Goal: Information Seeking & Learning: Compare options

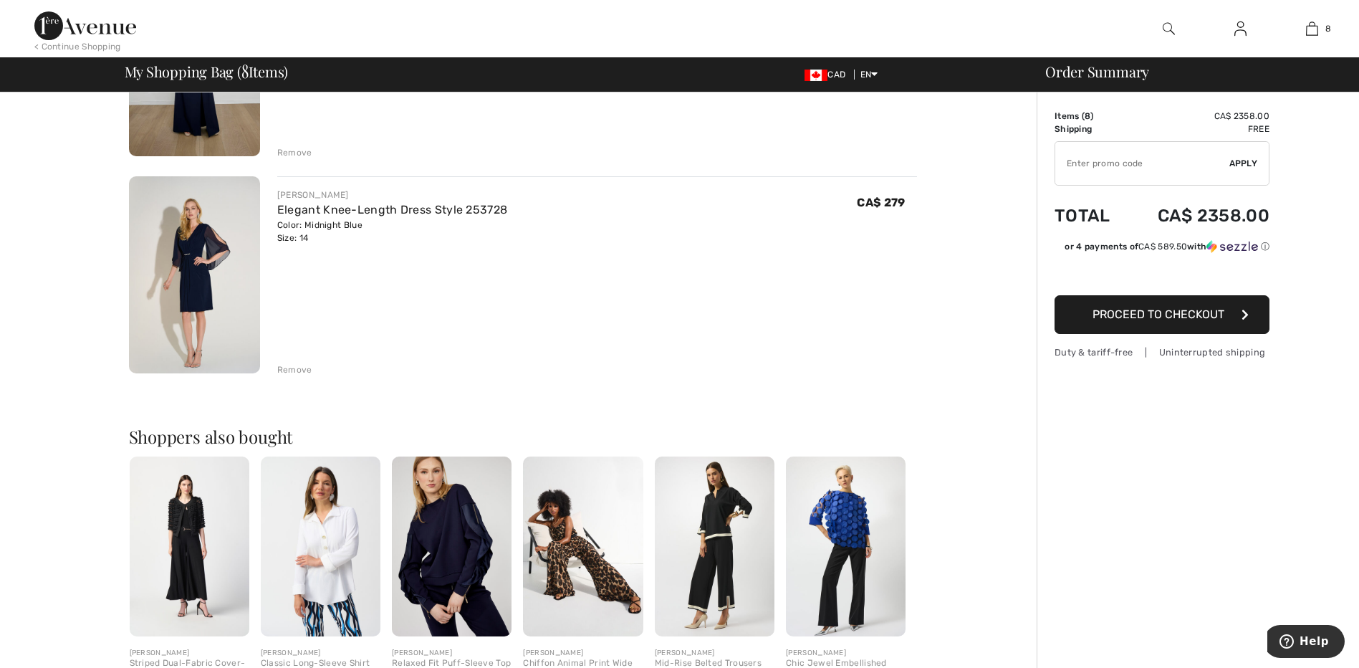
scroll to position [1648, 0]
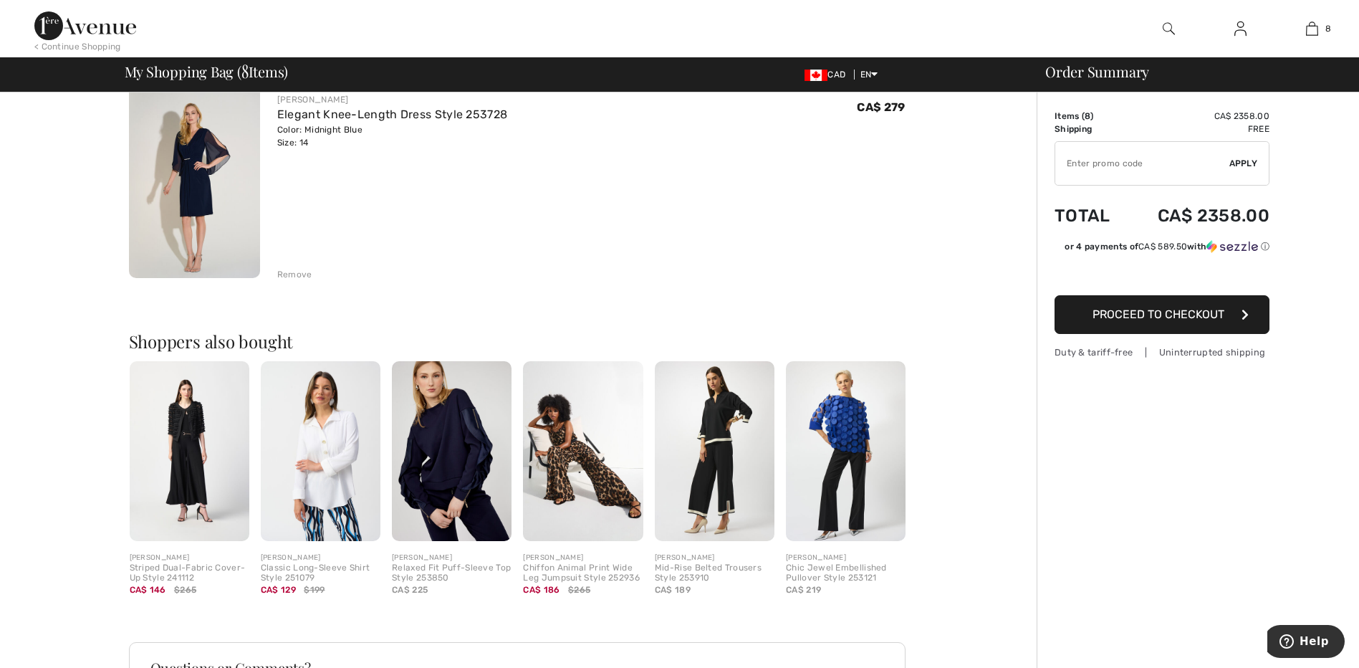
click at [185, 444] on img at bounding box center [190, 451] width 120 height 180
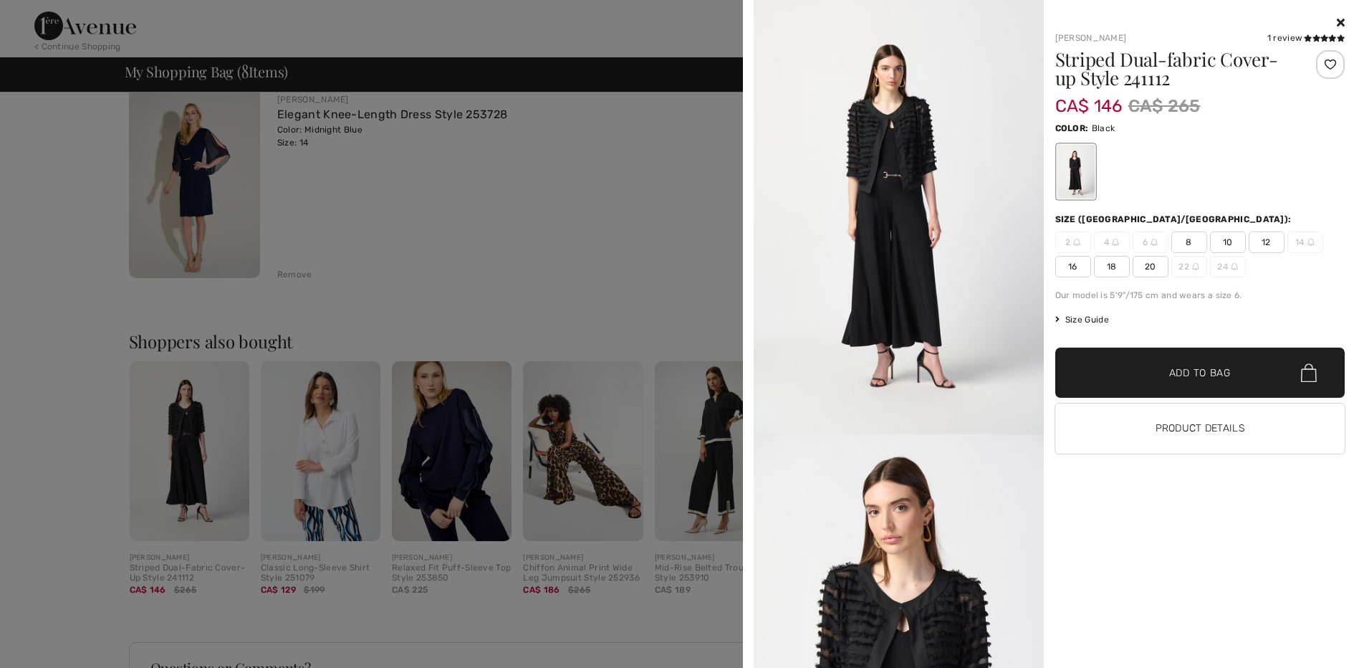
click at [1339, 21] on icon at bounding box center [1341, 21] width 8 height 11
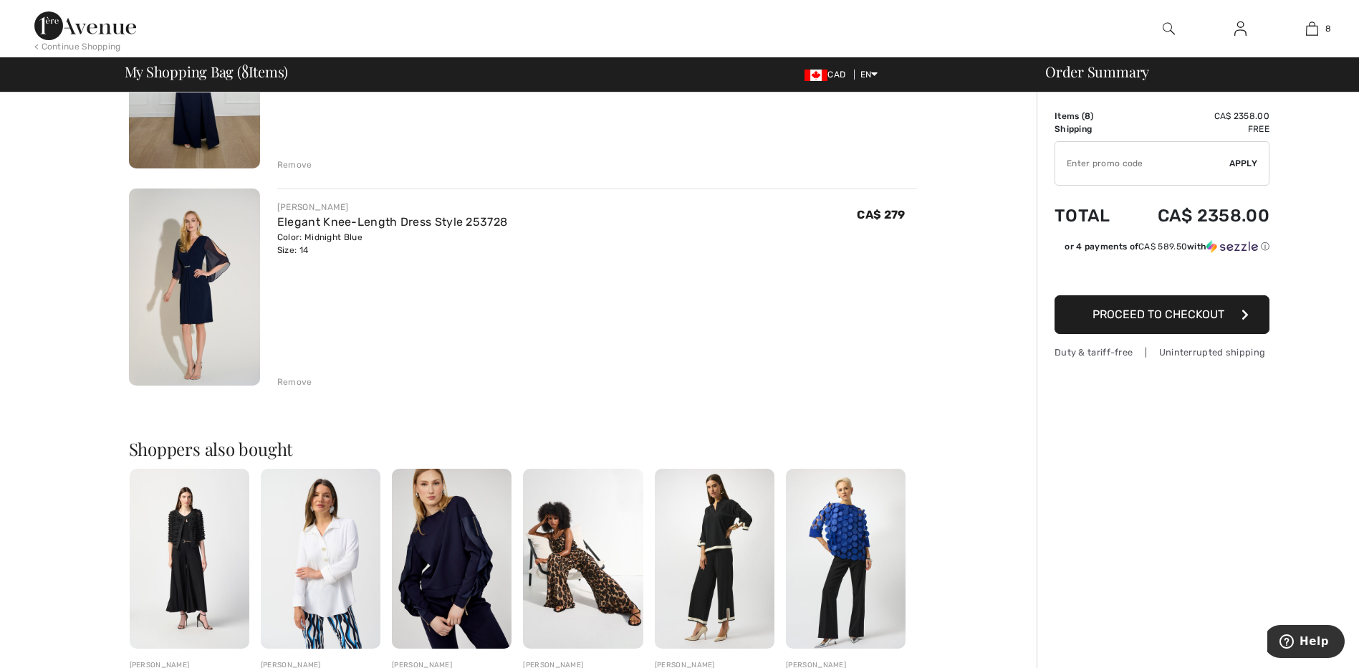
scroll to position [1361, 0]
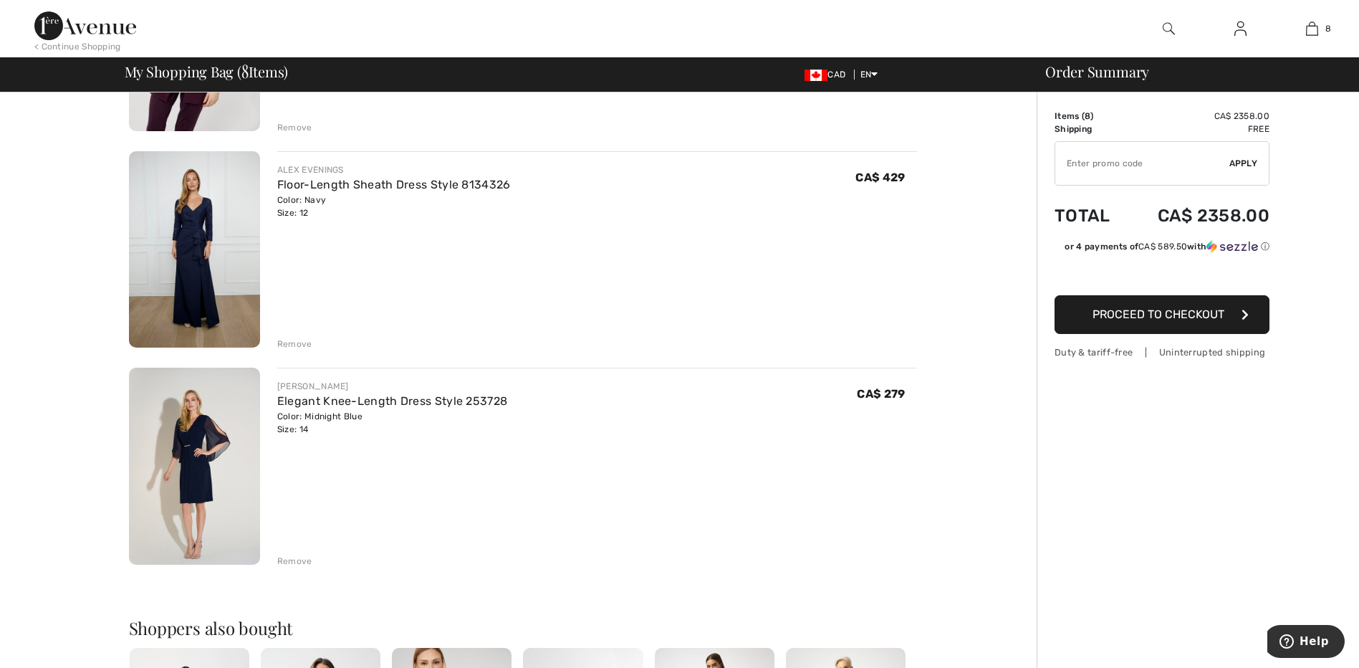
click at [191, 237] on img at bounding box center [194, 249] width 131 height 197
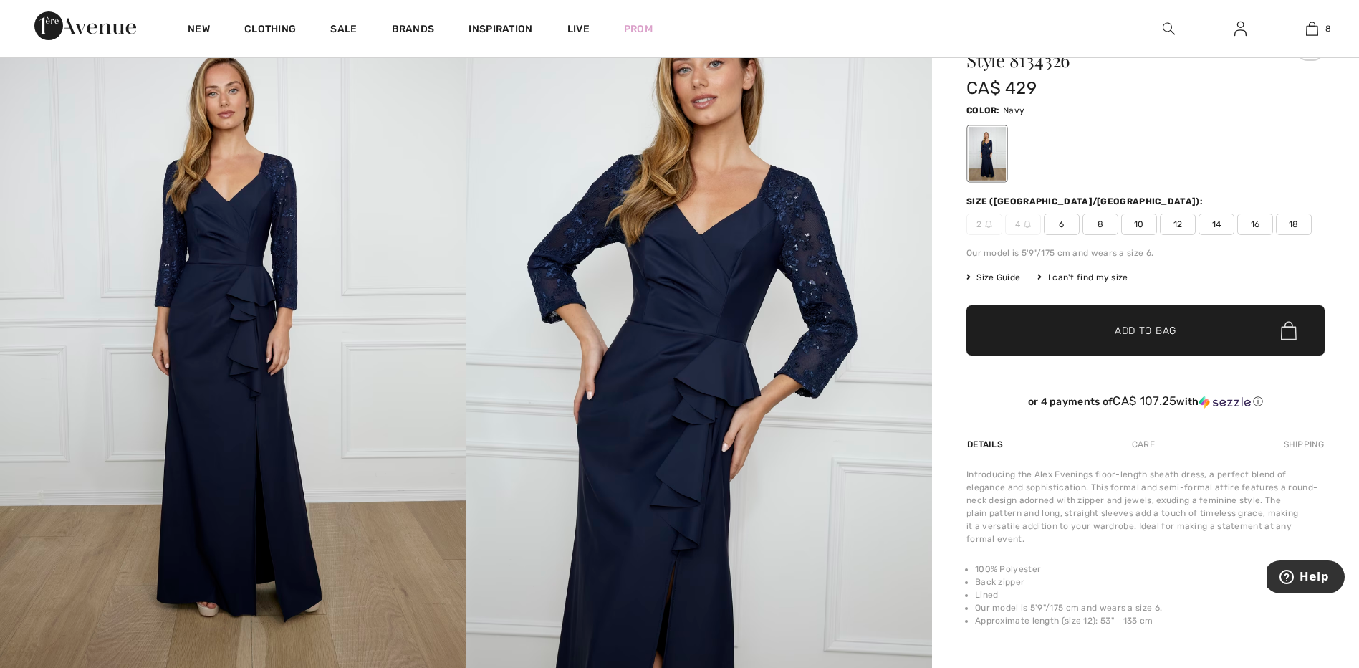
scroll to position [72, 0]
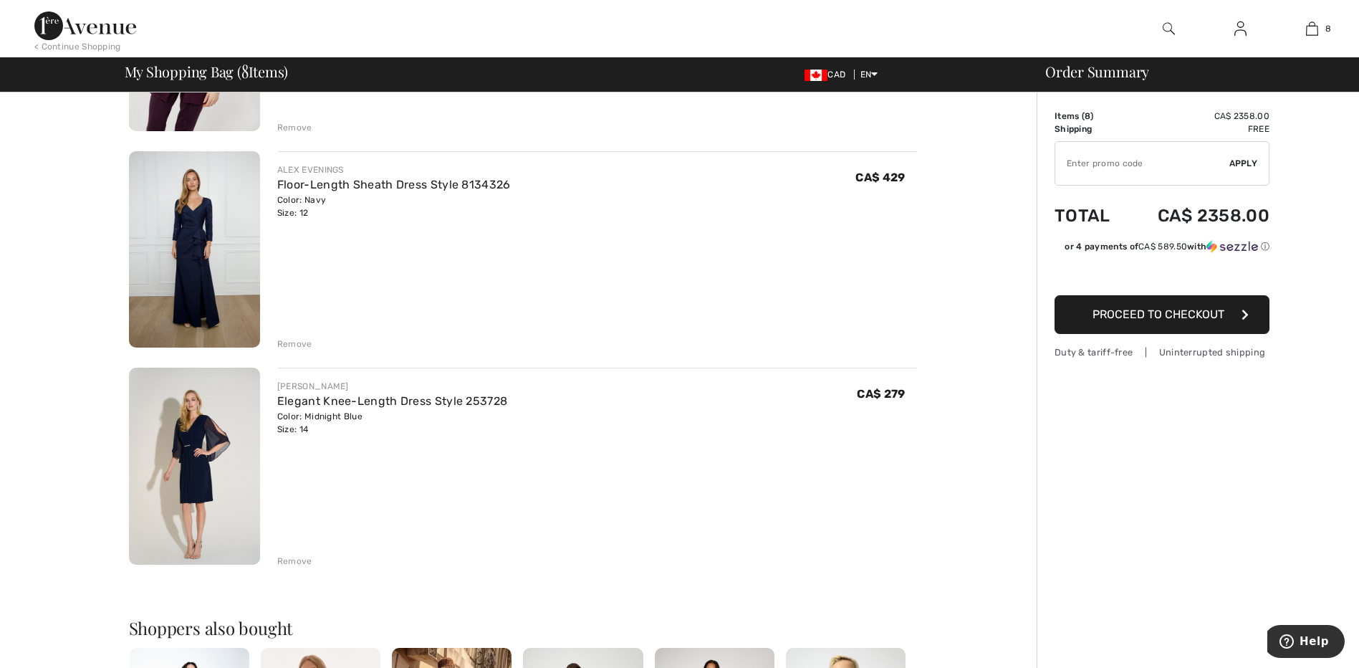
click at [166, 241] on img at bounding box center [194, 249] width 131 height 197
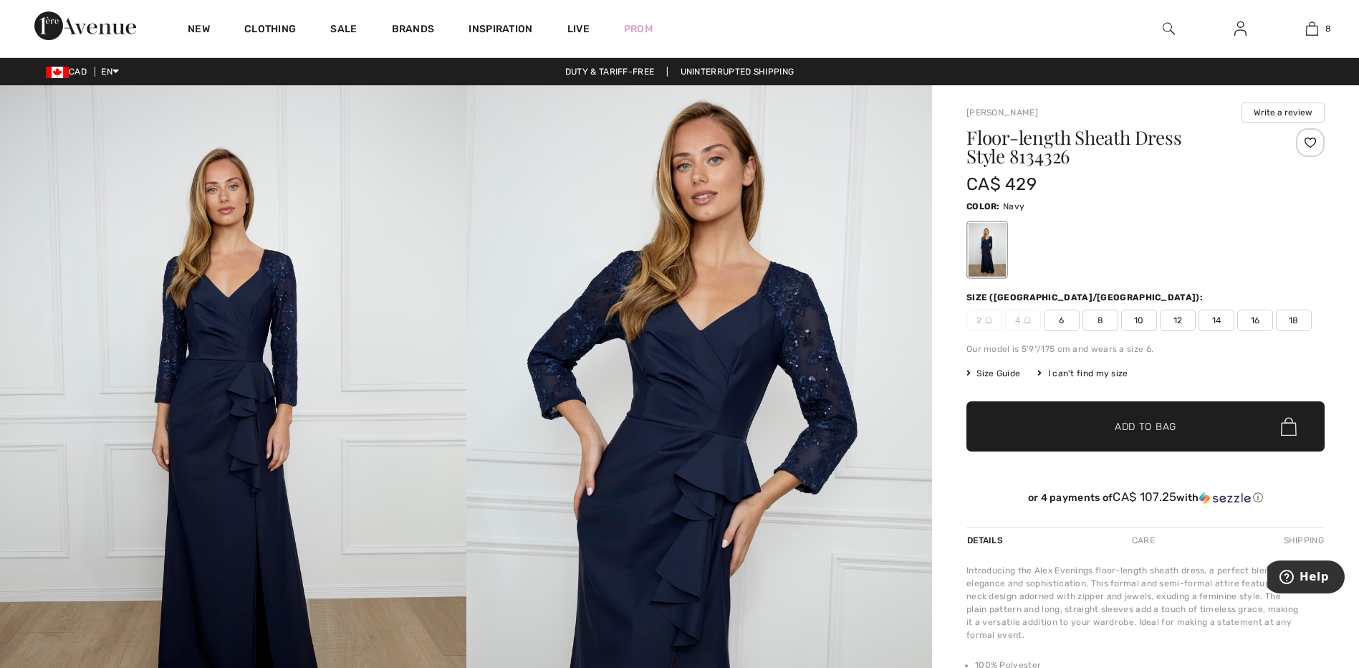
click at [992, 374] on span "Size Guide" at bounding box center [994, 373] width 54 height 13
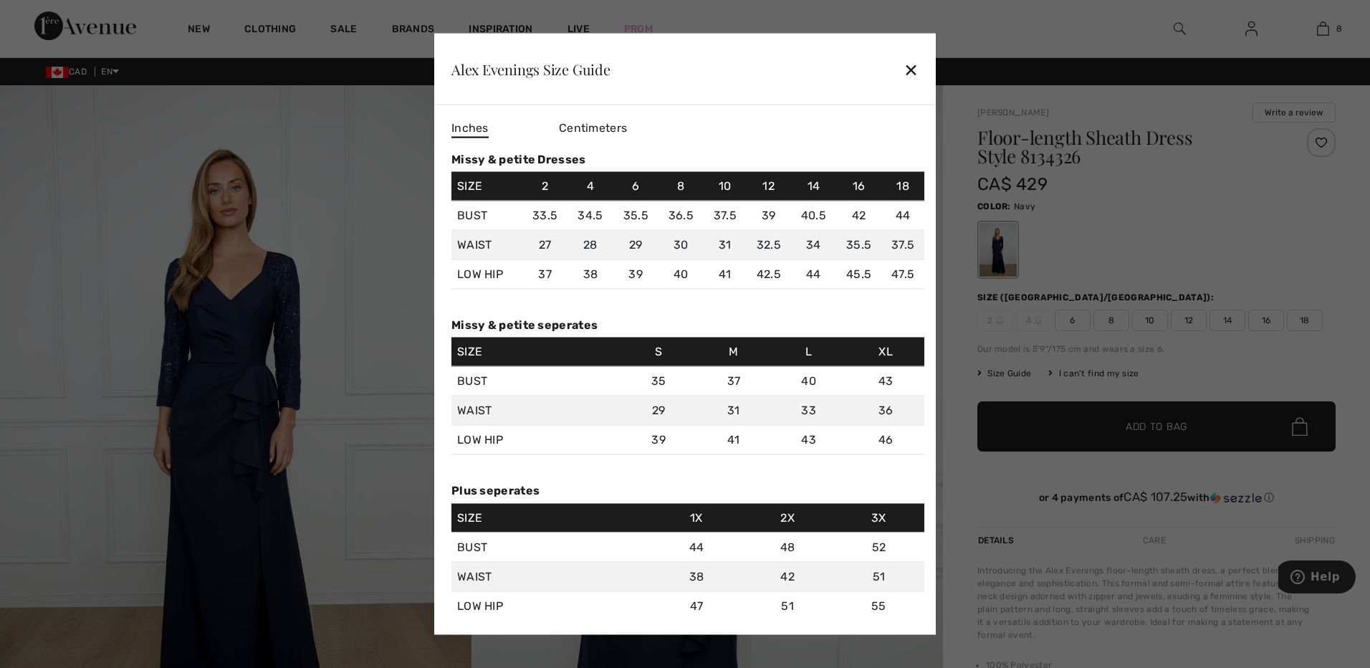
click at [911, 69] on div "✕" at bounding box center [910, 69] width 15 height 30
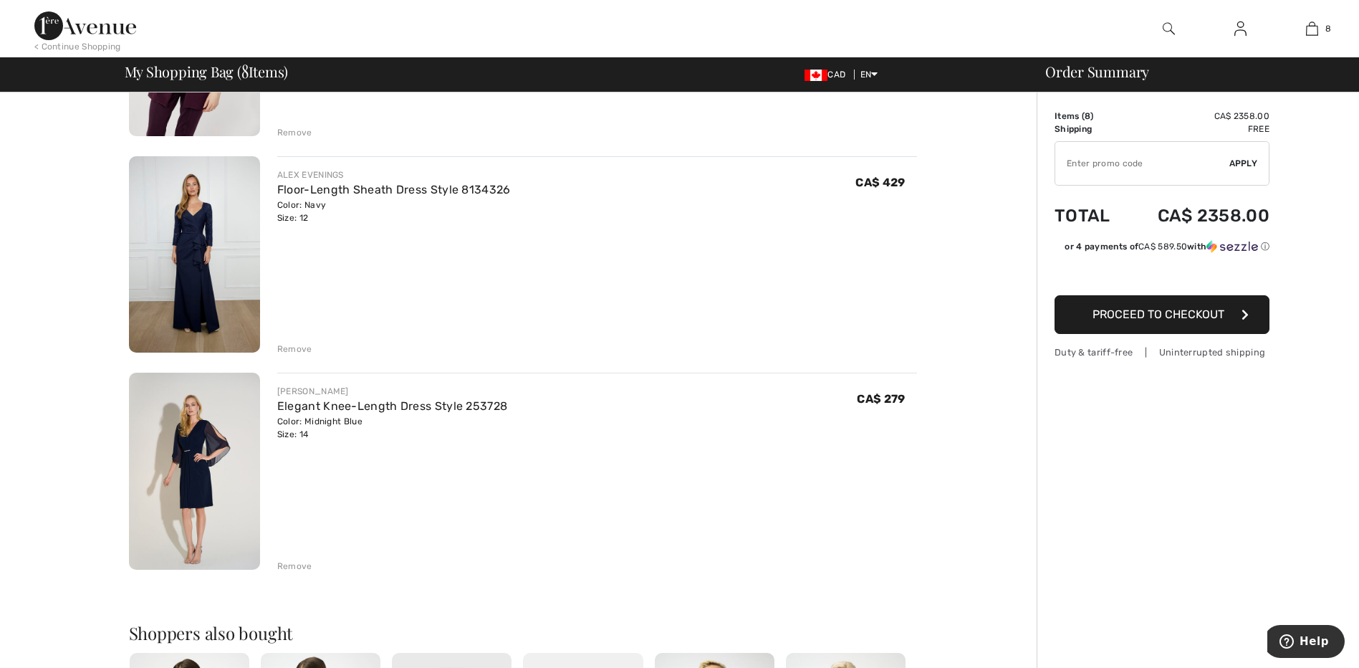
scroll to position [1361, 0]
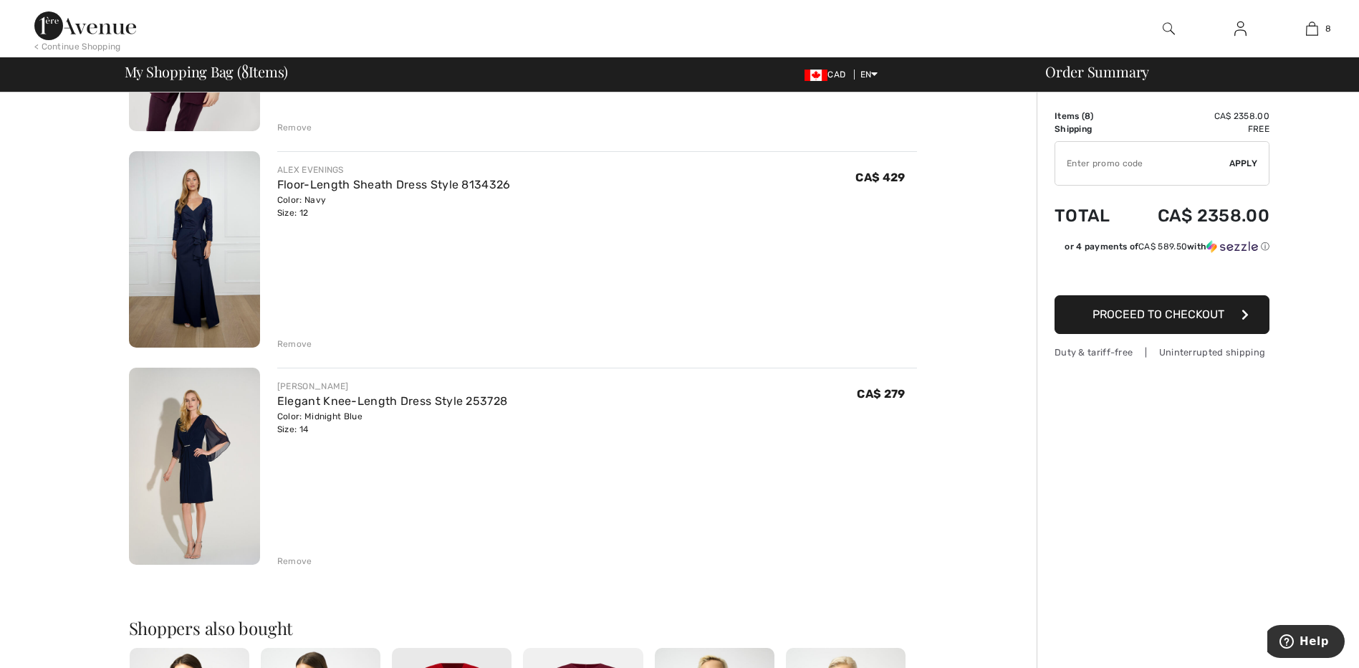
click at [195, 469] on img at bounding box center [194, 466] width 131 height 197
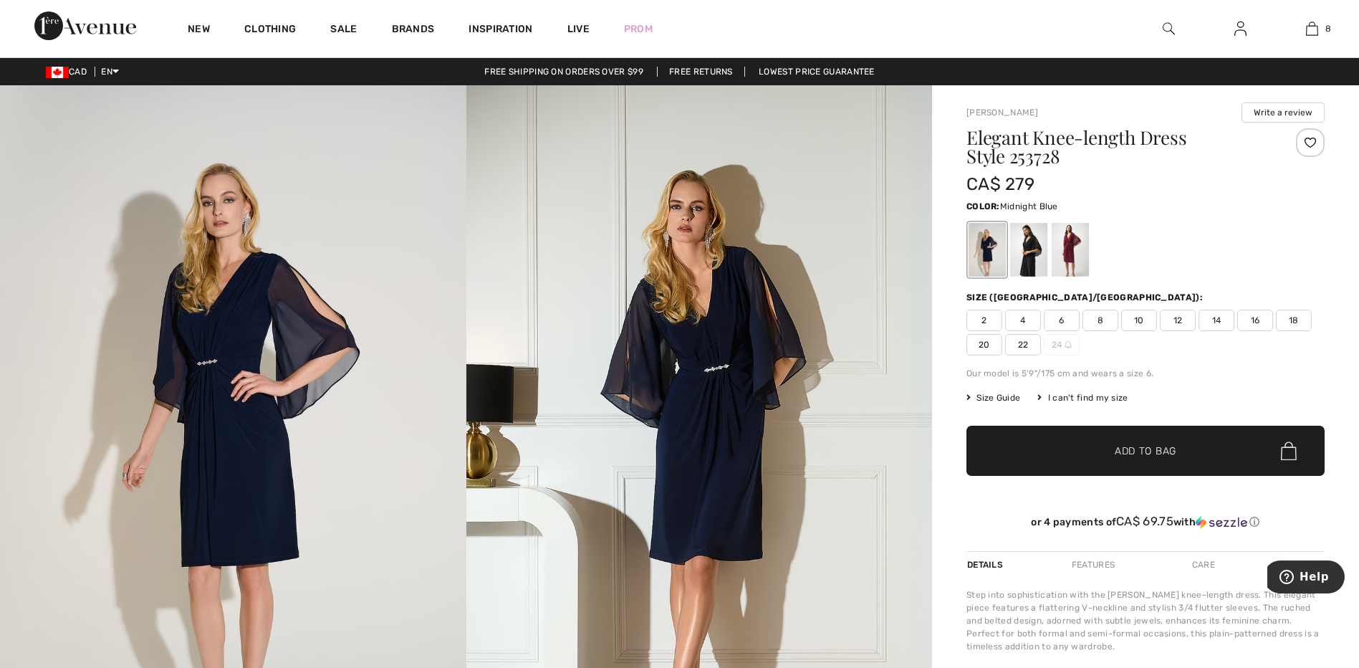
click at [989, 398] on span "Size Guide" at bounding box center [994, 397] width 54 height 13
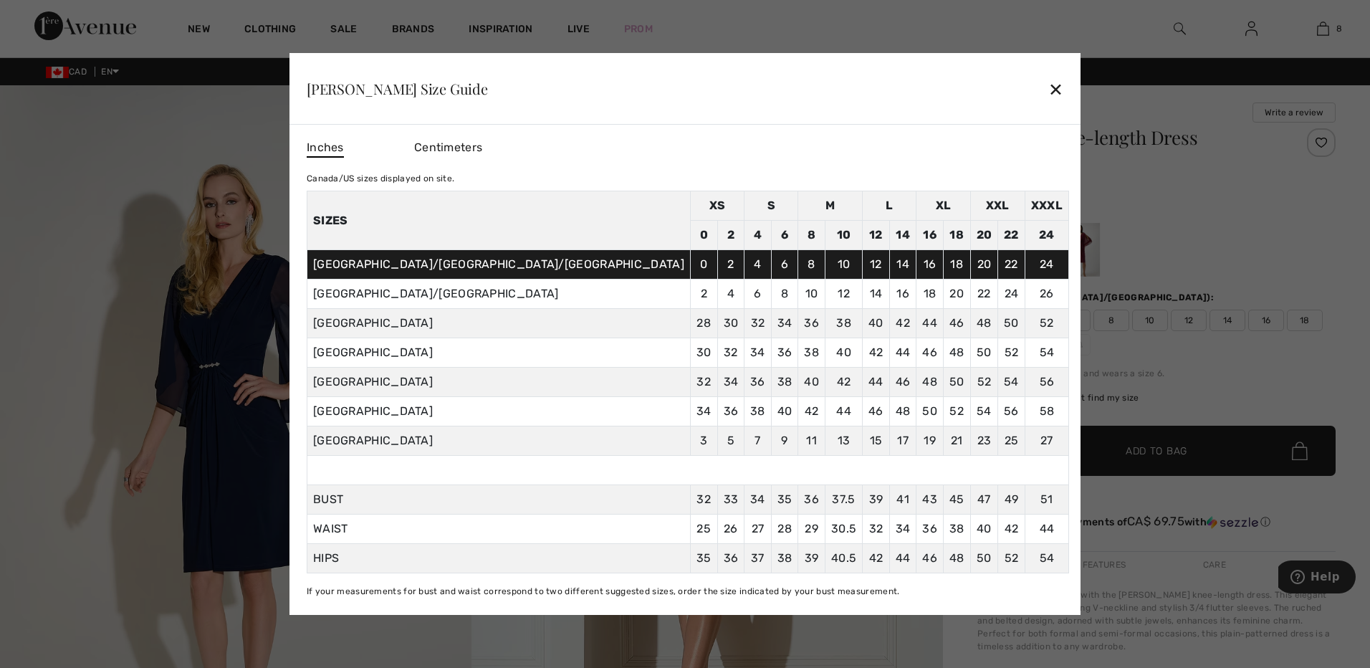
click at [1048, 89] on div "✕" at bounding box center [1055, 89] width 15 height 30
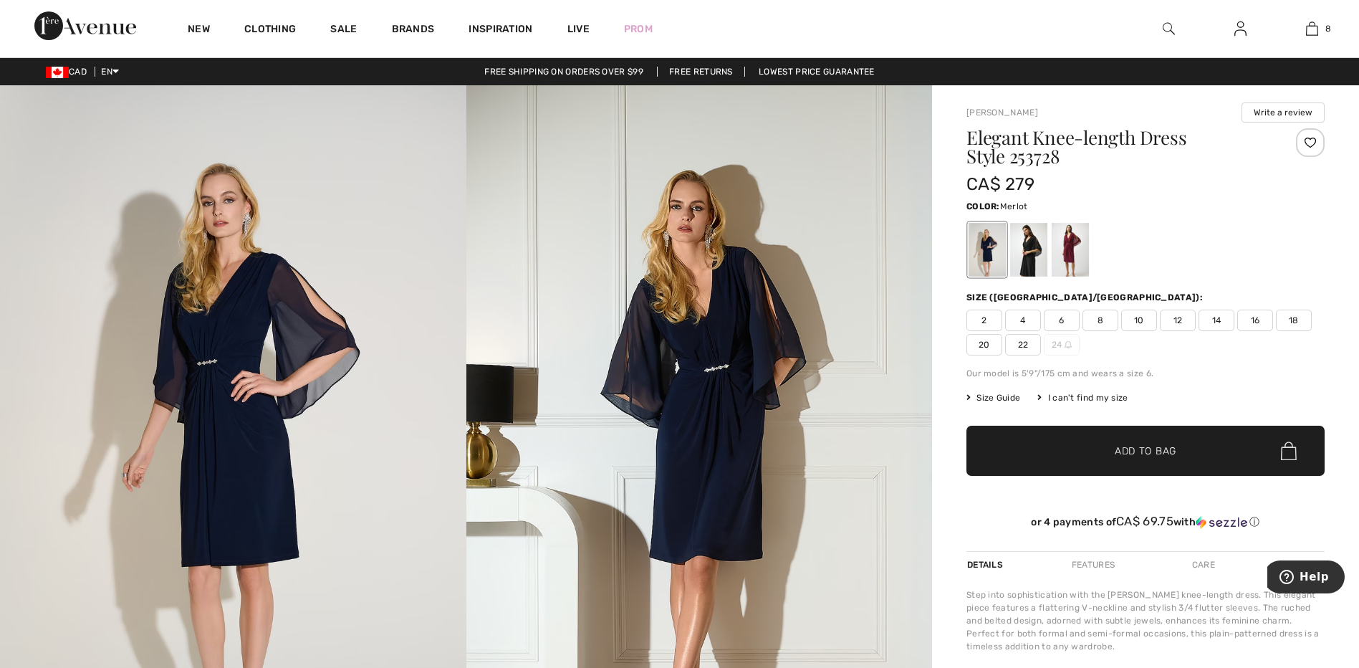
click at [1080, 238] on div at bounding box center [1070, 250] width 37 height 54
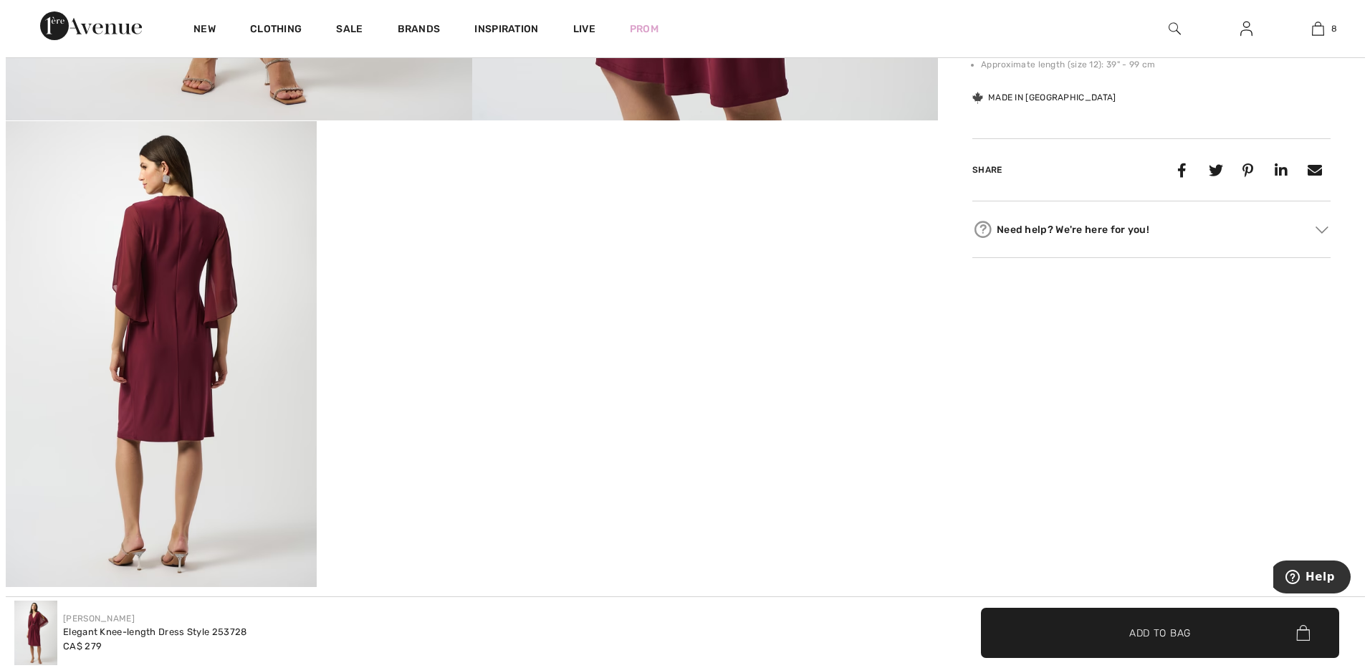
scroll to position [716, 0]
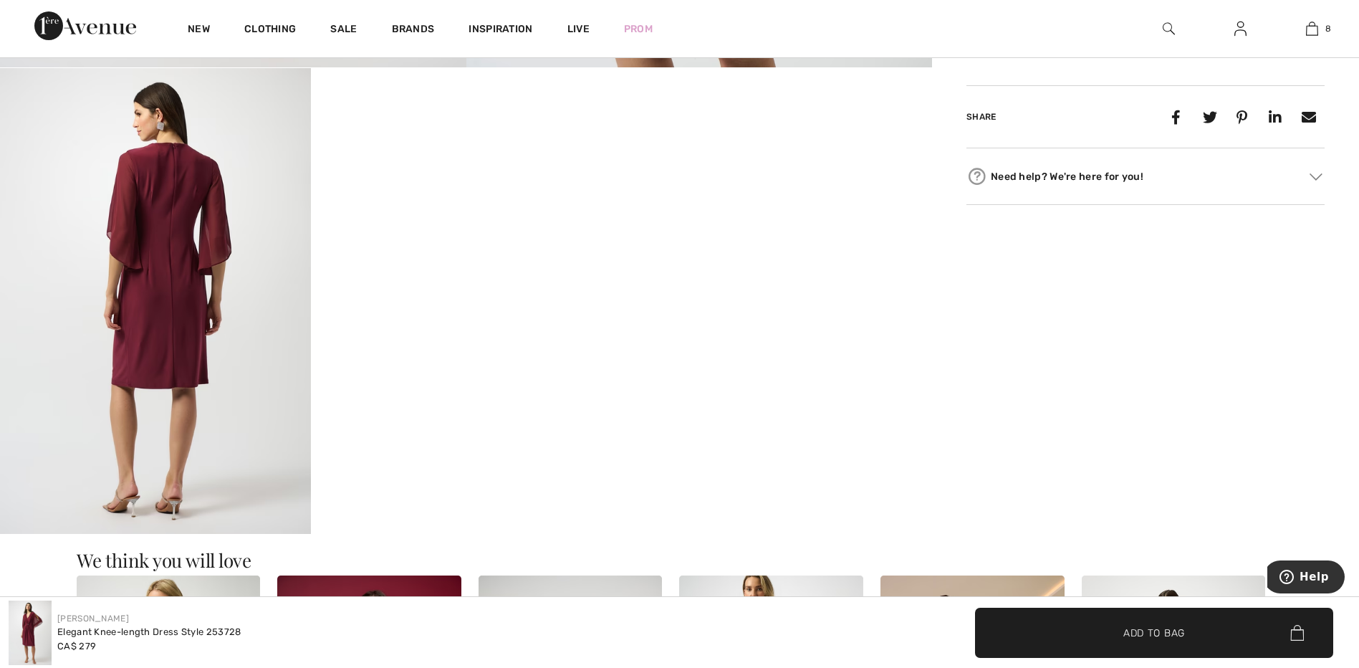
click at [149, 322] on img at bounding box center [155, 301] width 311 height 466
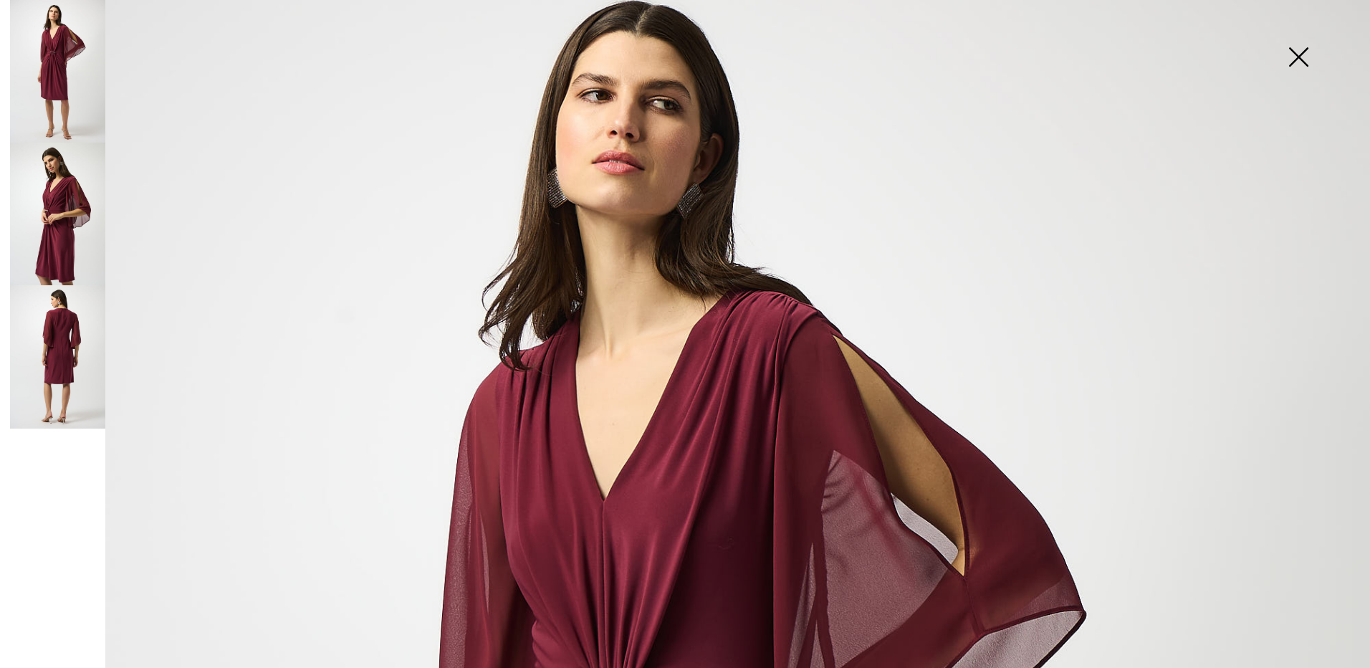
scroll to position [0, 0]
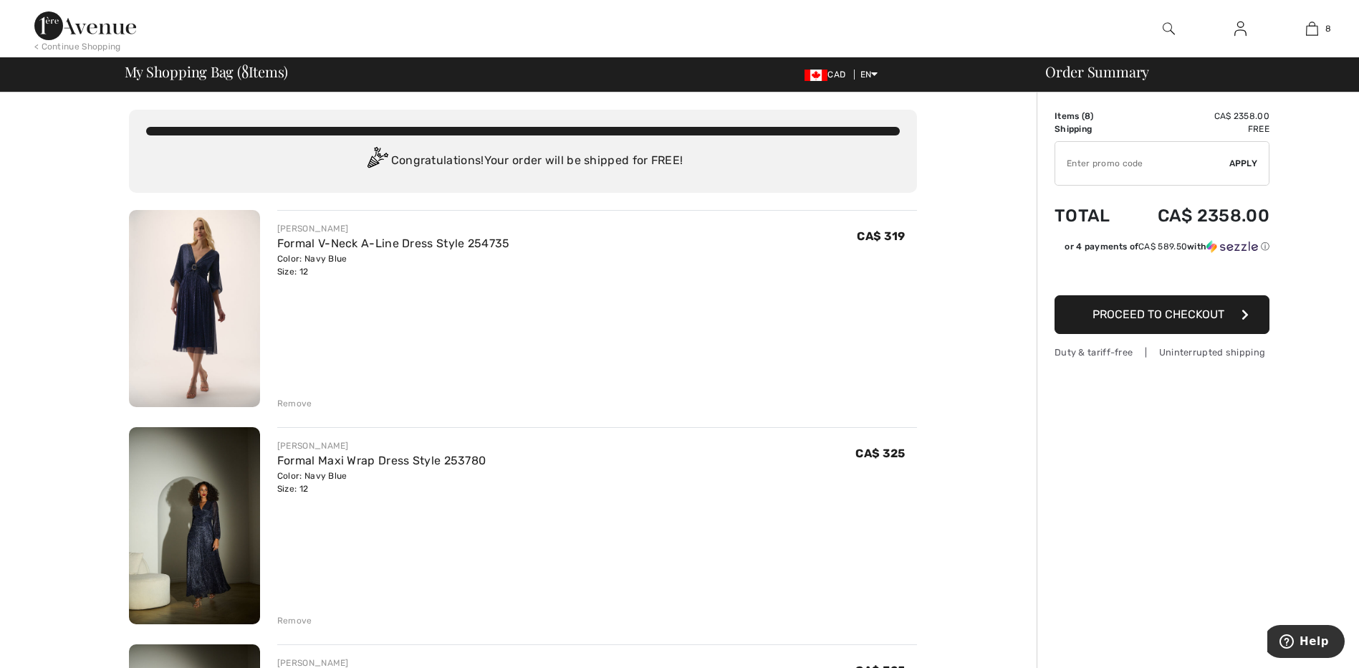
click at [193, 300] on img at bounding box center [194, 308] width 131 height 197
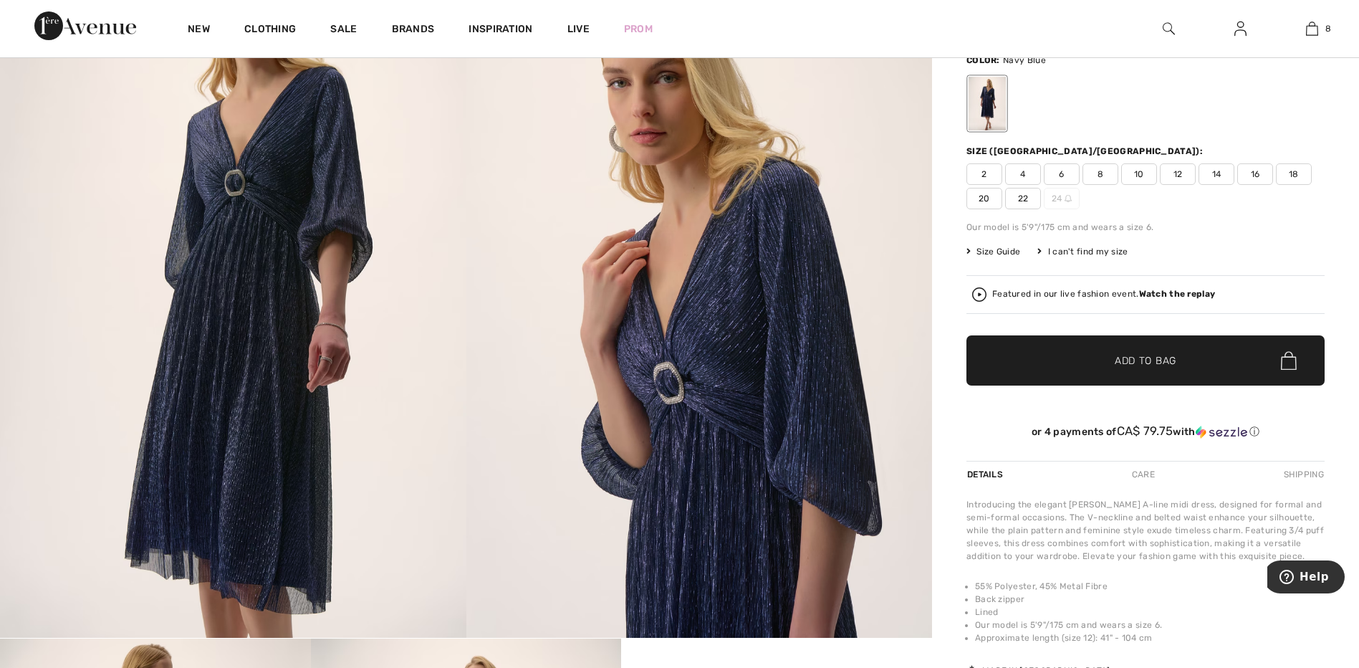
scroll to position [143, 0]
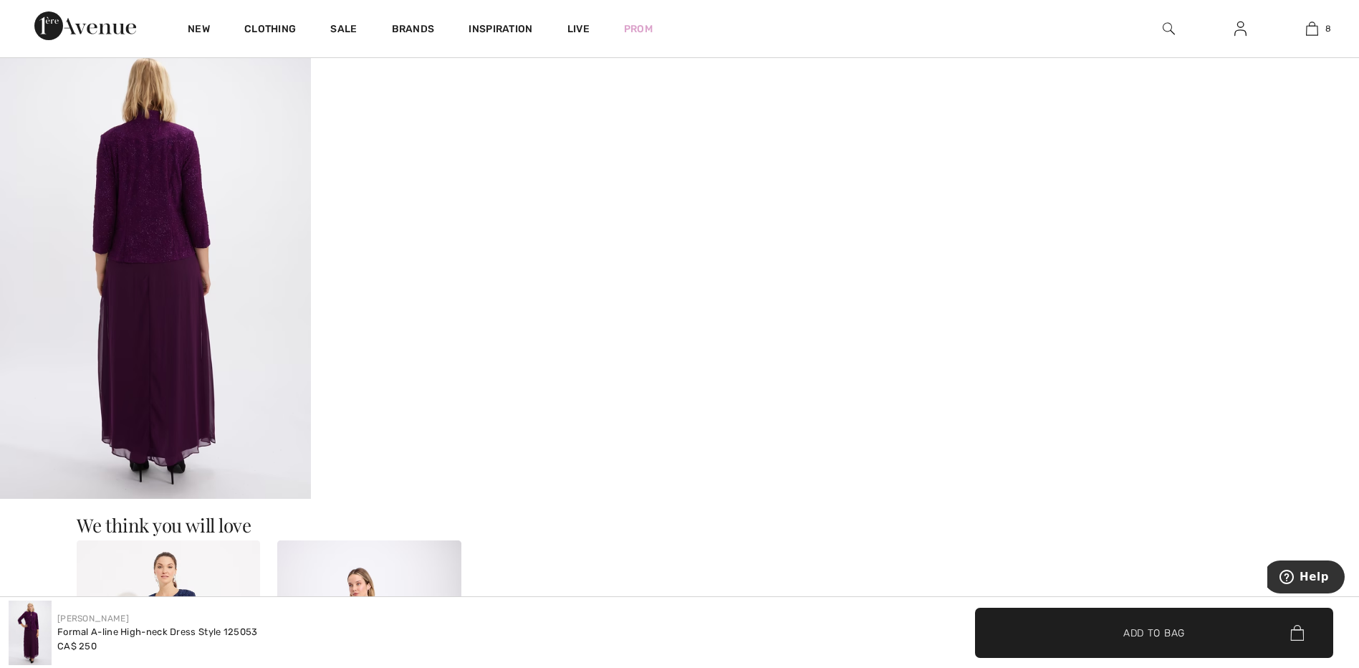
scroll to position [1505, 0]
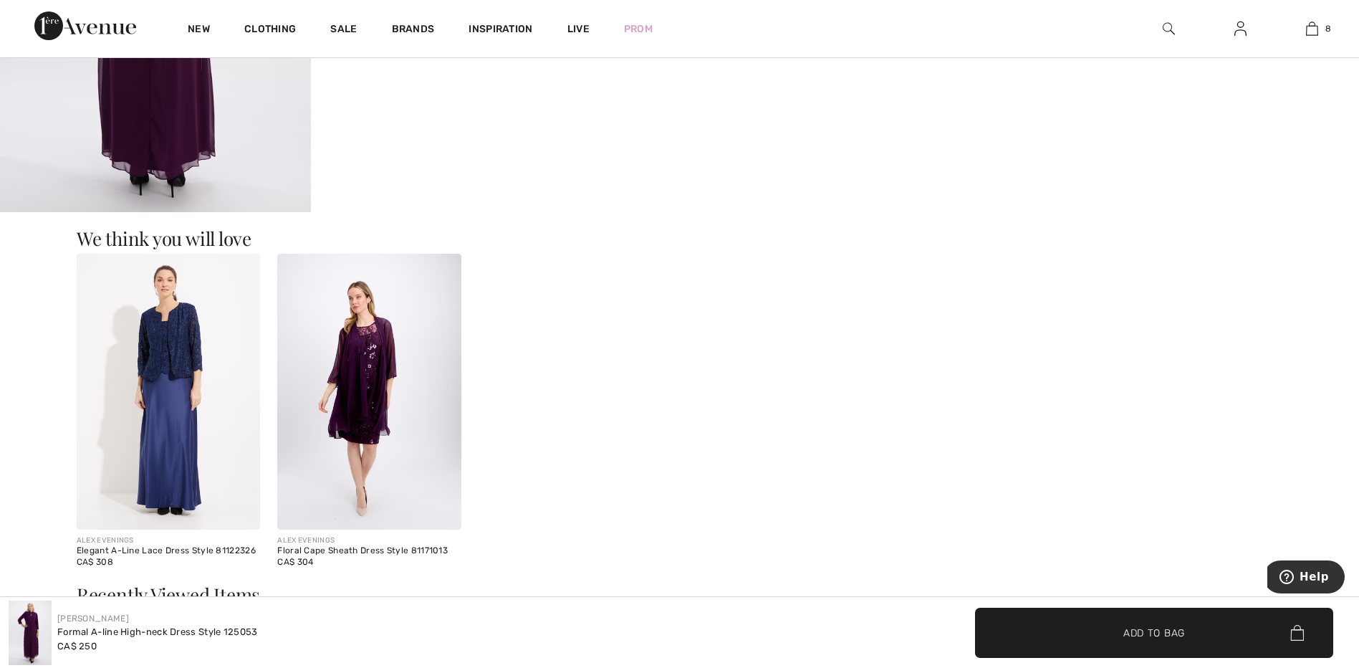
click at [373, 364] on img at bounding box center [369, 392] width 184 height 276
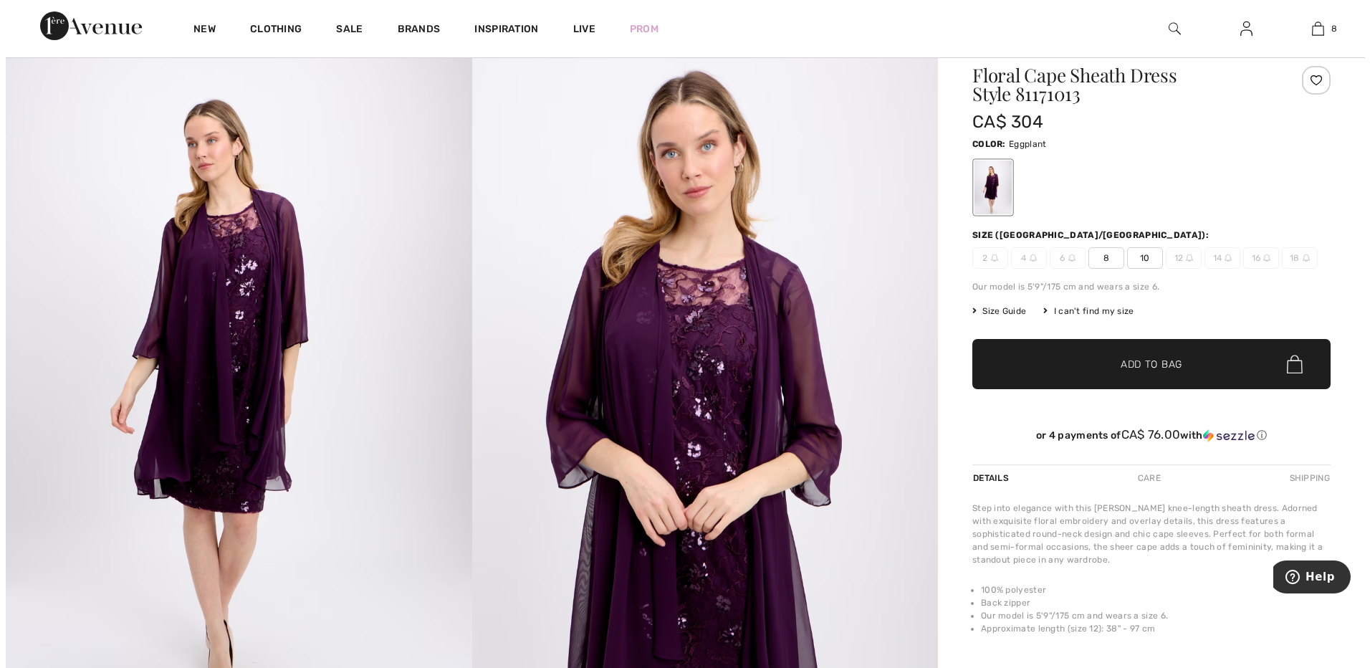
scroll to position [72, 0]
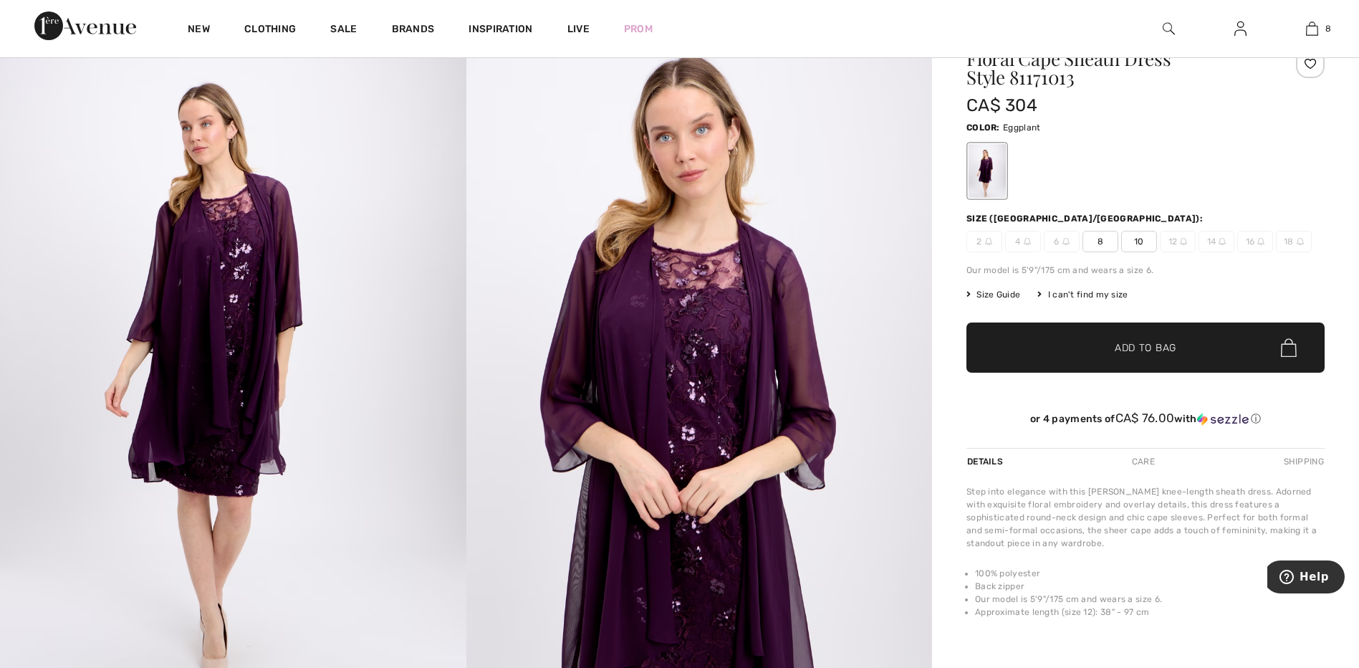
click at [267, 332] on img at bounding box center [233, 363] width 466 height 699
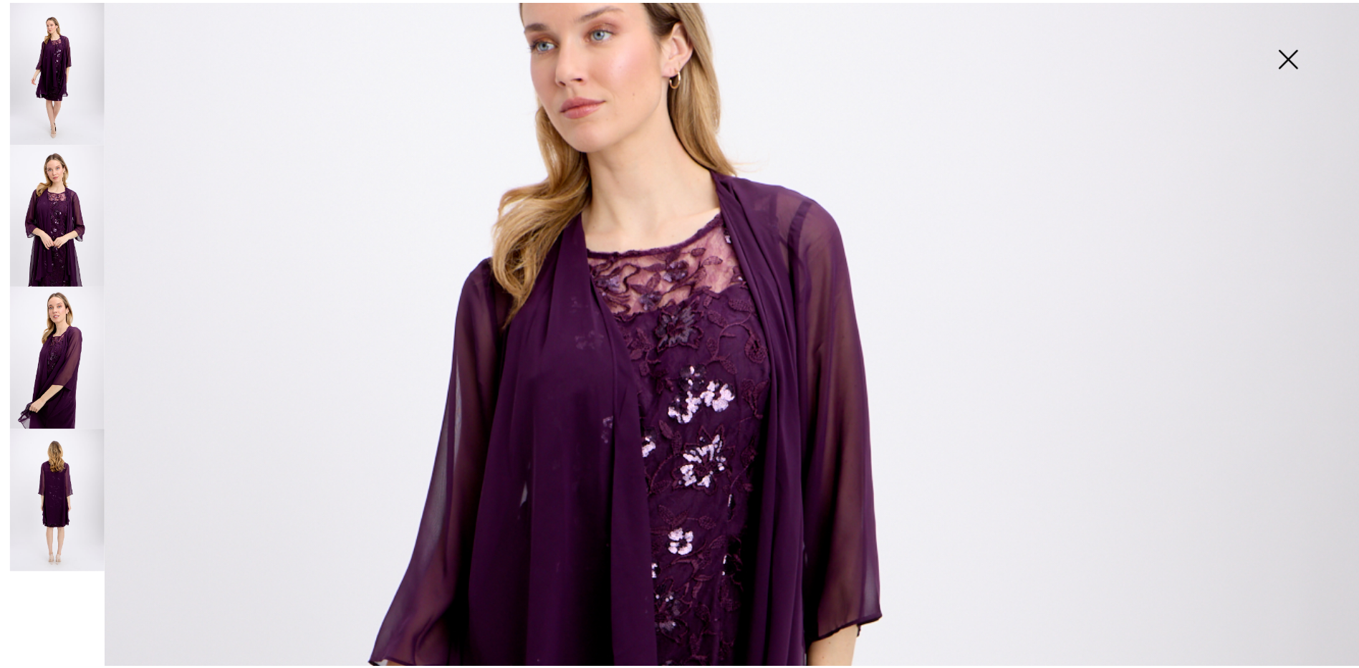
scroll to position [287, 0]
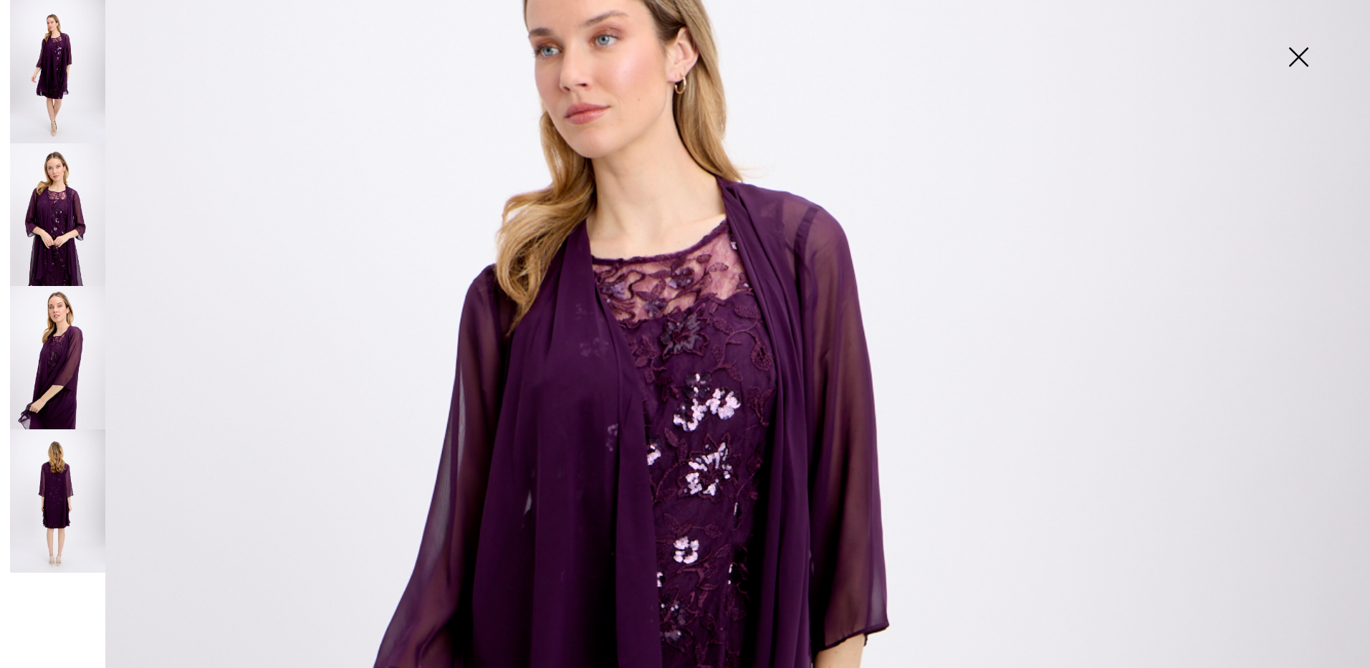
click at [1293, 49] on img at bounding box center [1298, 58] width 72 height 74
